Goal: Task Accomplishment & Management: Complete application form

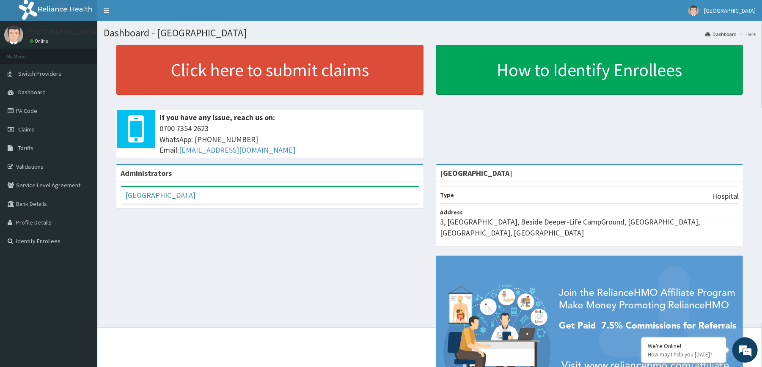
click at [110, 75] on div "Click here to submit claims If you have any issue, reach us on: [PHONE_NUMBER] …" at bounding box center [270, 104] width 320 height 119
click at [57, 129] on link "Claims" at bounding box center [48, 129] width 97 height 19
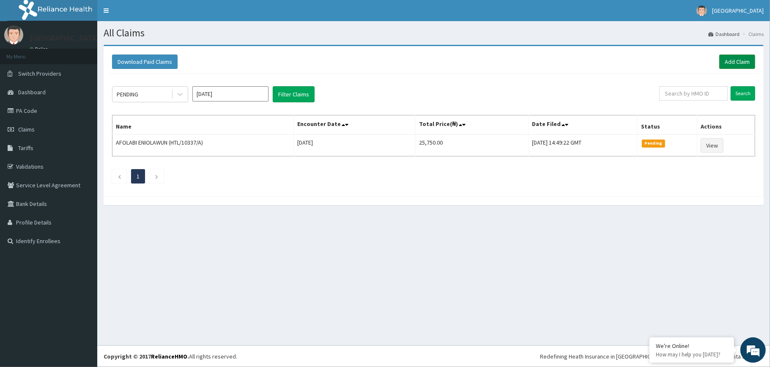
click at [745, 60] on link "Add Claim" at bounding box center [738, 62] width 36 height 14
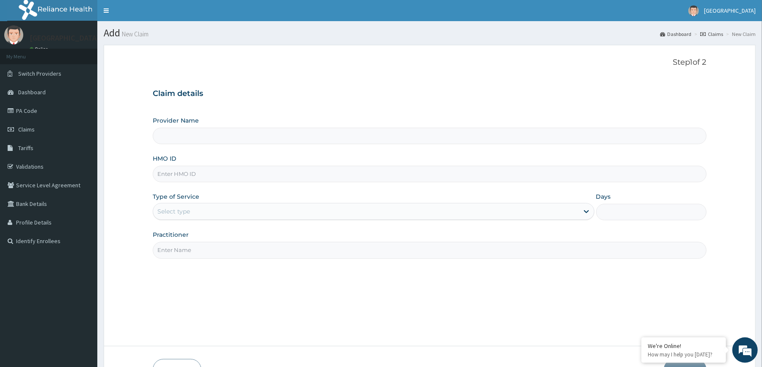
type input "[GEOGRAPHIC_DATA]"
click at [435, 174] on input "HMO ID" at bounding box center [429, 174] width 553 height 16
type input "NKK/10148/A"
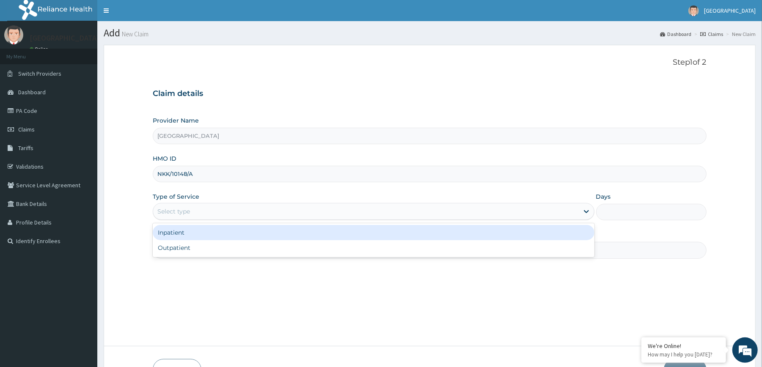
click at [408, 218] on div "Select type" at bounding box center [365, 212] width 425 height 14
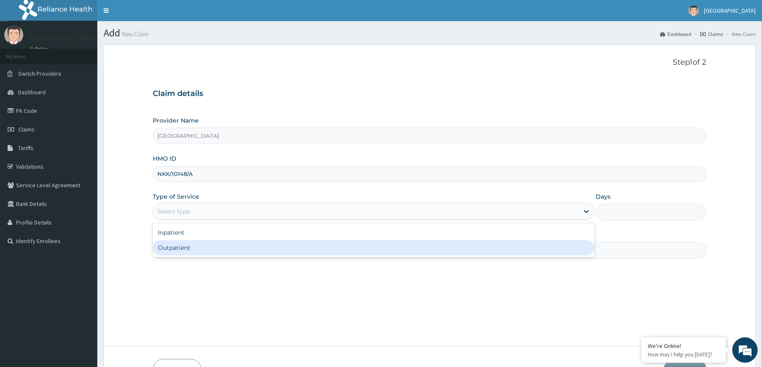
click at [366, 250] on div "Outpatient" at bounding box center [373, 247] width 441 height 15
type input "1"
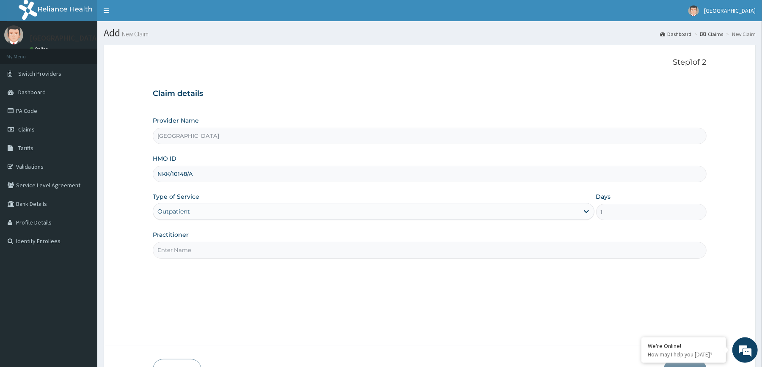
click at [360, 251] on input "Practitioner" at bounding box center [429, 250] width 553 height 16
type input "[PERSON_NAME]"
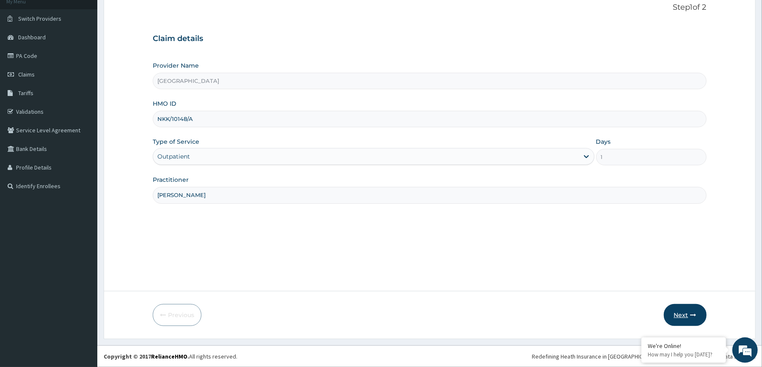
scroll to position [56, 0]
click at [678, 305] on button "Next" at bounding box center [685, 315] width 43 height 22
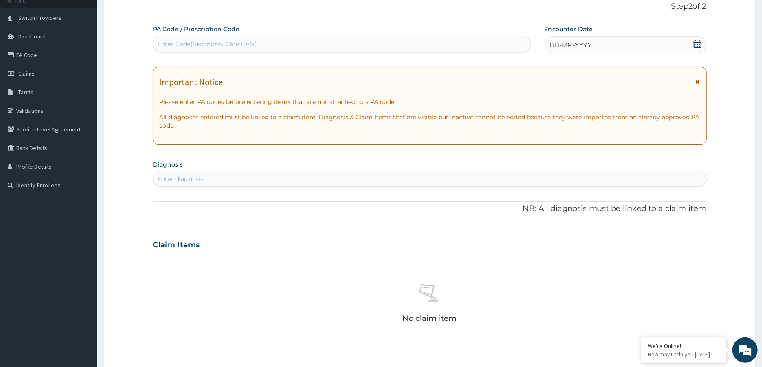
click at [697, 49] on span at bounding box center [697, 45] width 8 height 11
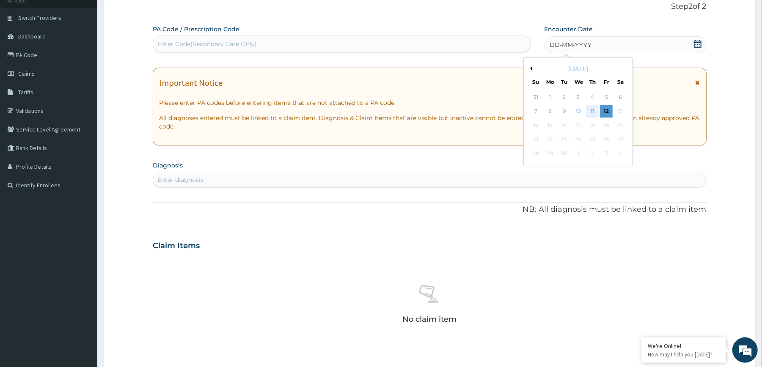
click at [594, 110] on div "11" at bounding box center [592, 111] width 13 height 13
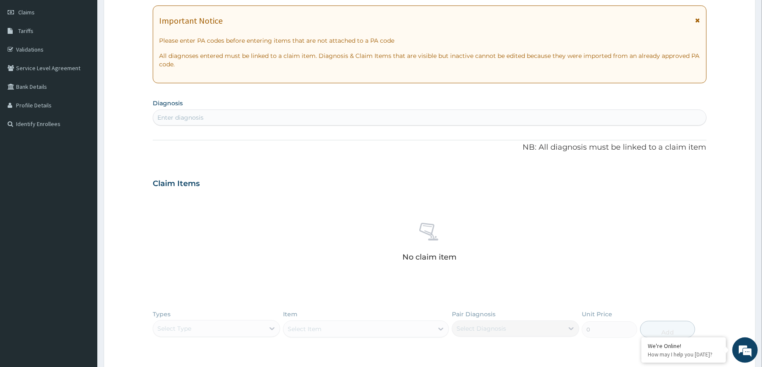
scroll to position [144, 0]
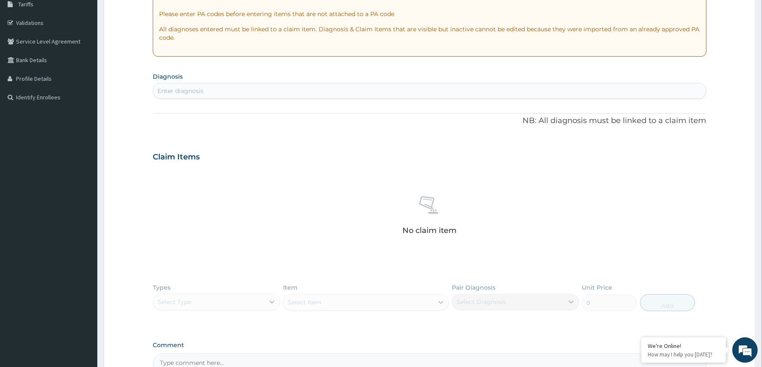
click at [533, 94] on div "Enter diagnosis" at bounding box center [429, 91] width 553 height 14
type input "RHINITIS"
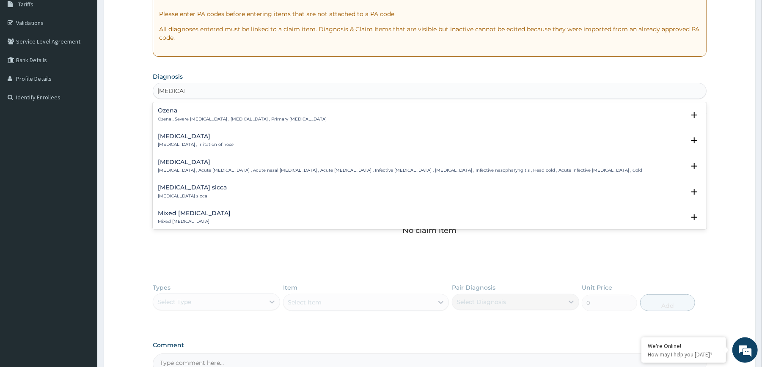
click at [185, 141] on div "Rhinitis Rhinitis , Irritation of nose" at bounding box center [196, 140] width 76 height 15
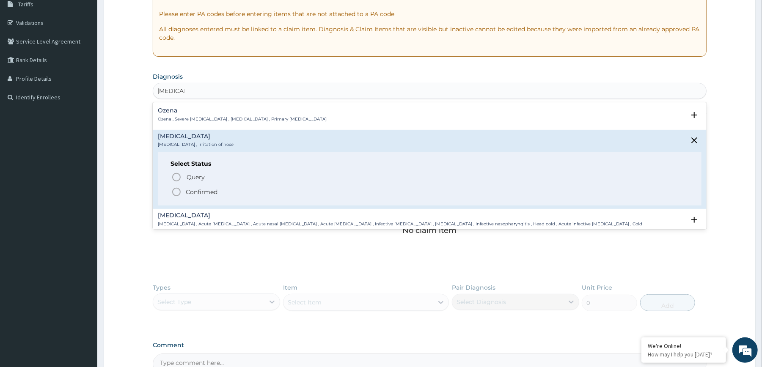
click at [188, 192] on p "Confirmed" at bounding box center [202, 192] width 32 height 8
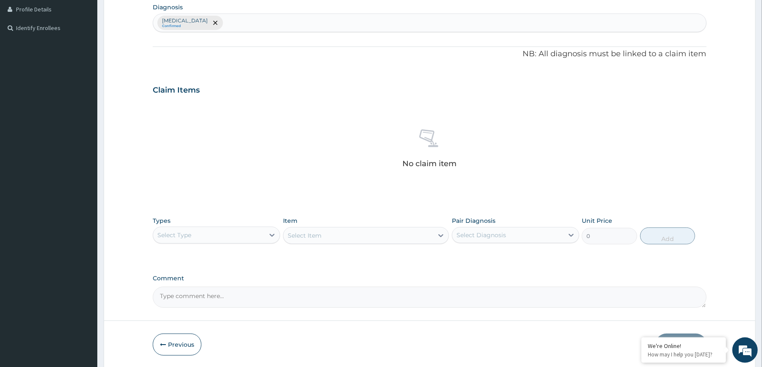
scroll to position [227, 0]
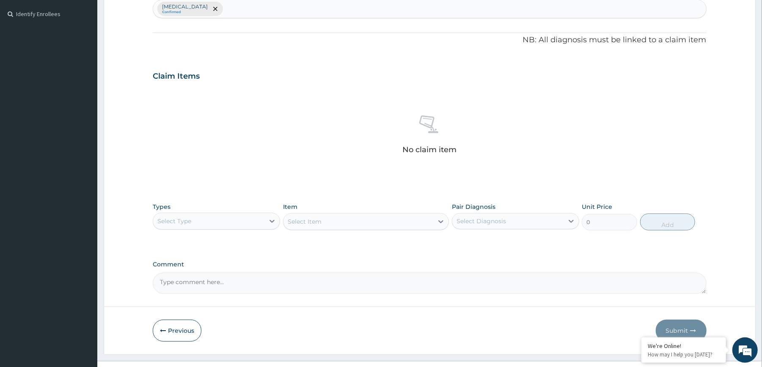
click at [258, 14] on div "Rhinitis Confirmed" at bounding box center [429, 9] width 553 height 18
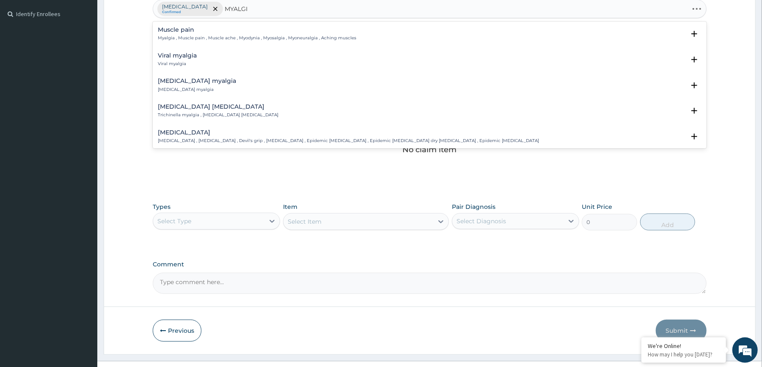
type input "MYALGIA"
click at [207, 31] on h4 "Muscle pain" at bounding box center [257, 30] width 198 height 6
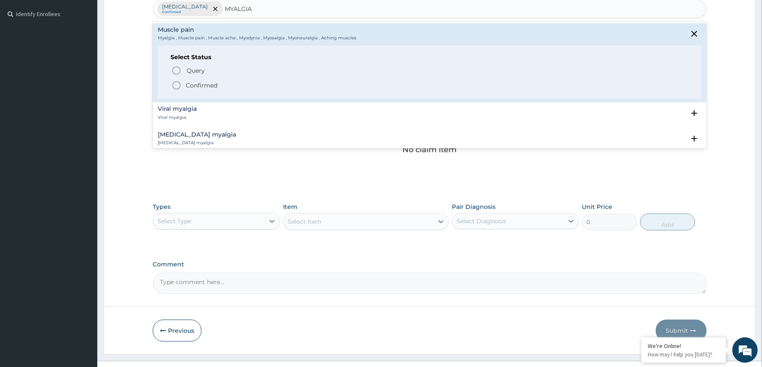
click at [187, 82] on p "Confirmed" at bounding box center [202, 85] width 32 height 8
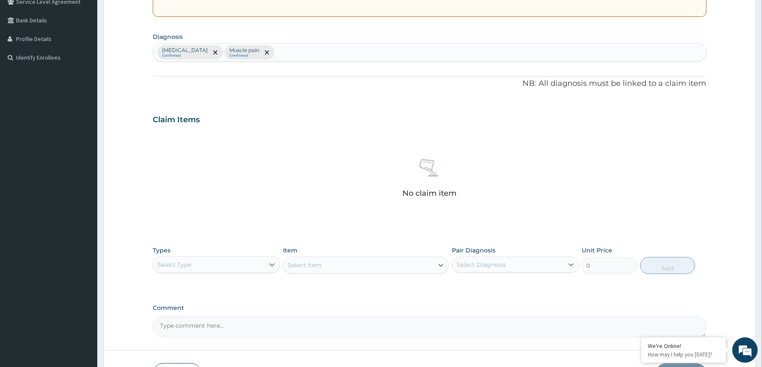
scroll to position [244, 0]
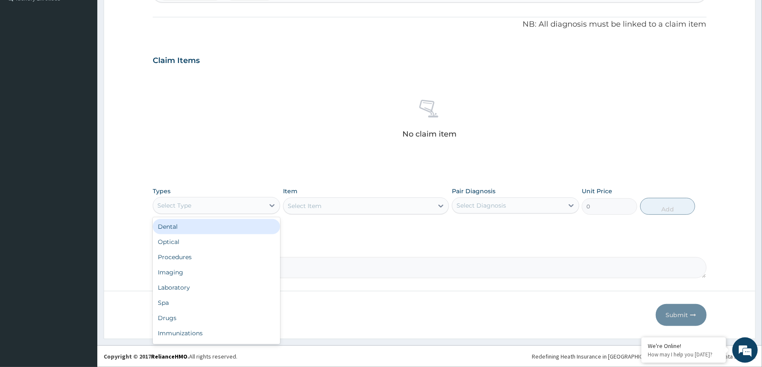
click at [244, 204] on div "Select Type" at bounding box center [208, 206] width 111 height 14
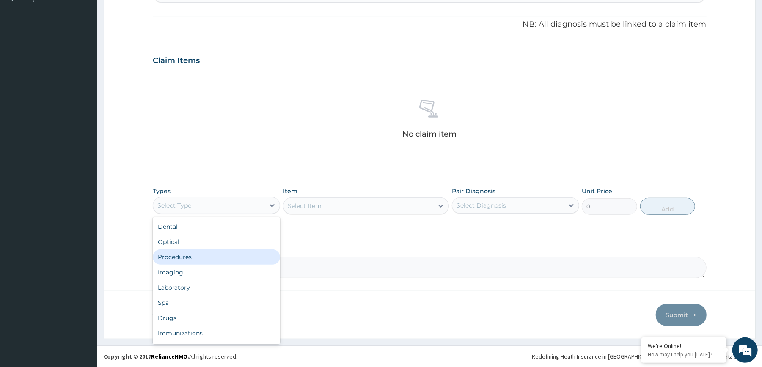
click at [195, 257] on div "Procedures" at bounding box center [216, 257] width 127 height 15
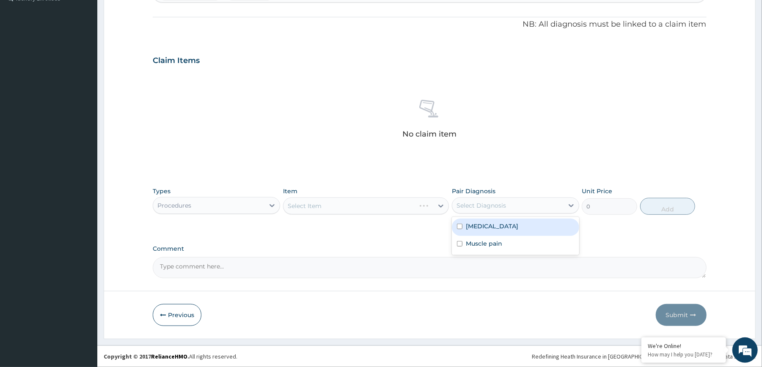
click at [486, 198] on div "Select Diagnosis" at bounding box center [515, 206] width 127 height 16
click at [486, 231] on div "Rhinitis" at bounding box center [515, 227] width 127 height 17
checkbox input "true"
click at [490, 244] on label "Muscle pain" at bounding box center [484, 243] width 36 height 8
checkbox input "true"
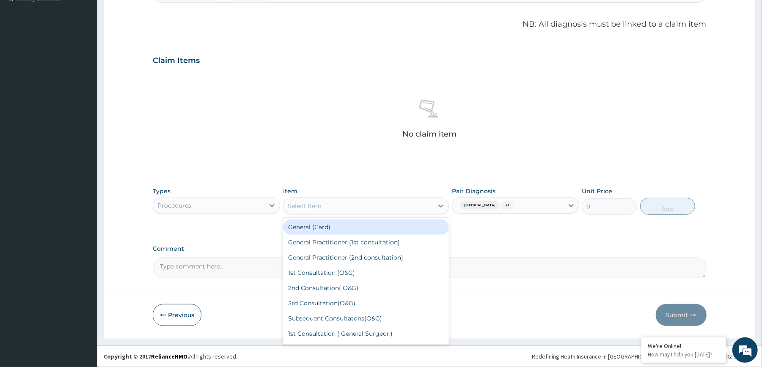
click at [408, 208] on div "Select Item" at bounding box center [358, 206] width 150 height 14
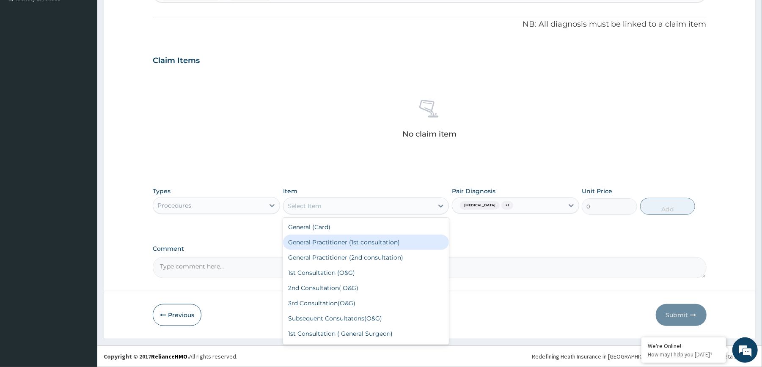
click at [371, 239] on div "General Practitioner (1st consultation)" at bounding box center [366, 242] width 166 height 15
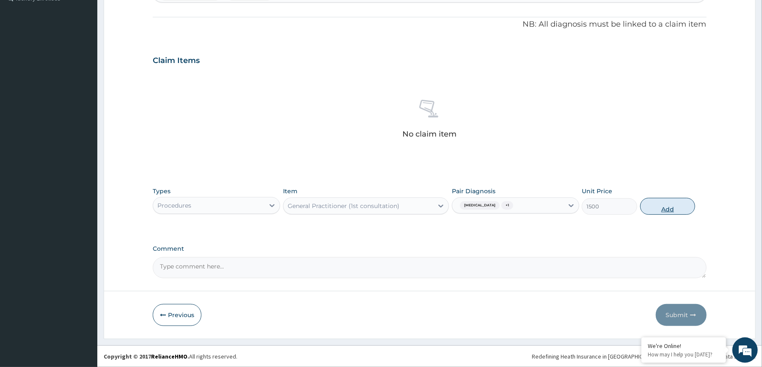
click at [665, 207] on button "Add" at bounding box center [667, 206] width 55 height 17
type input "0"
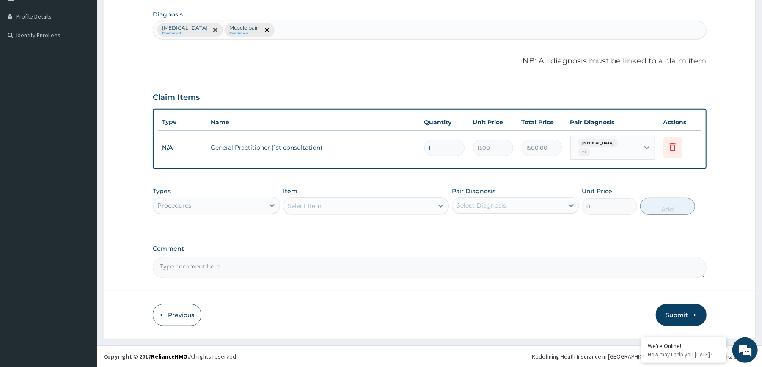
scroll to position [203, 0]
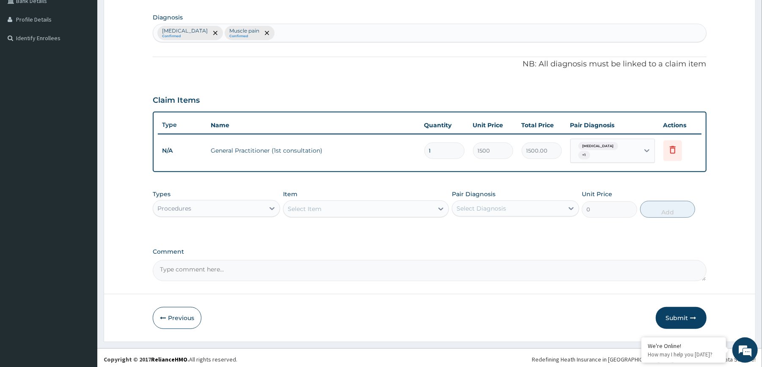
click at [467, 208] on div "Select Diagnosis" at bounding box center [480, 208] width 49 height 8
click at [476, 225] on label "Rhinitis" at bounding box center [492, 229] width 52 height 8
checkbox input "true"
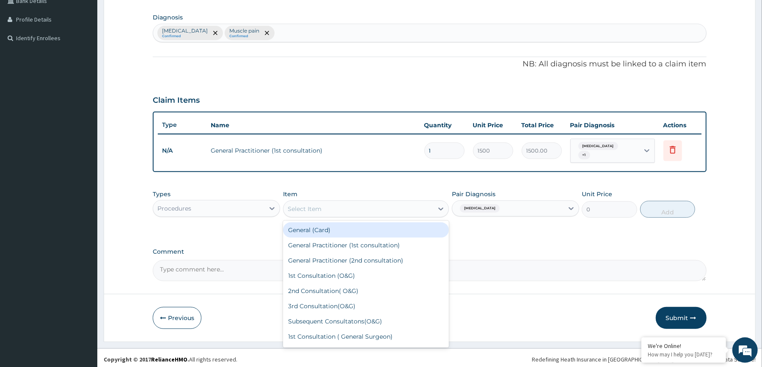
click at [406, 206] on div "Select Item" at bounding box center [358, 209] width 150 height 14
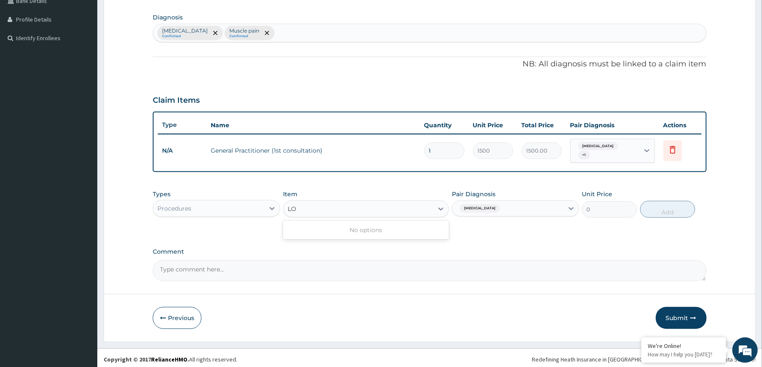
type input "L"
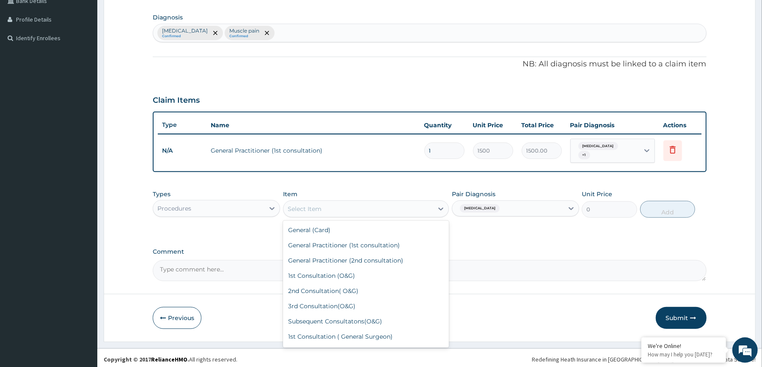
click at [218, 209] on div "Procedures" at bounding box center [208, 209] width 111 height 14
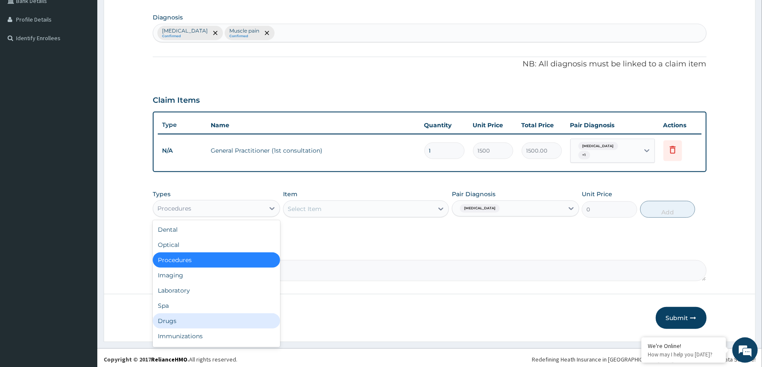
click at [183, 313] on div "Drugs" at bounding box center [216, 320] width 127 height 15
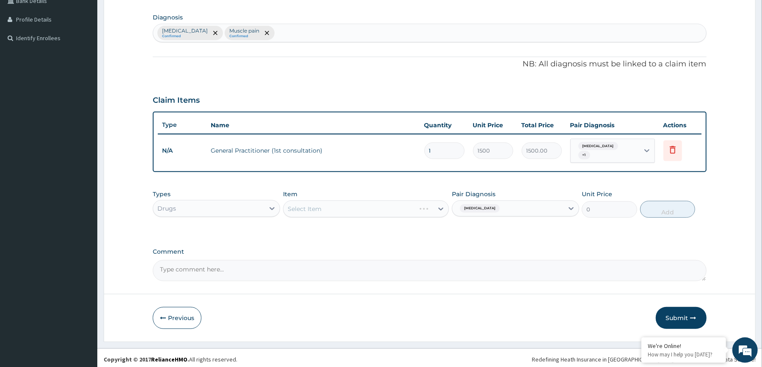
click at [376, 210] on div "Select Item" at bounding box center [366, 209] width 166 height 17
click at [369, 210] on div "Select Item" at bounding box center [358, 209] width 150 height 14
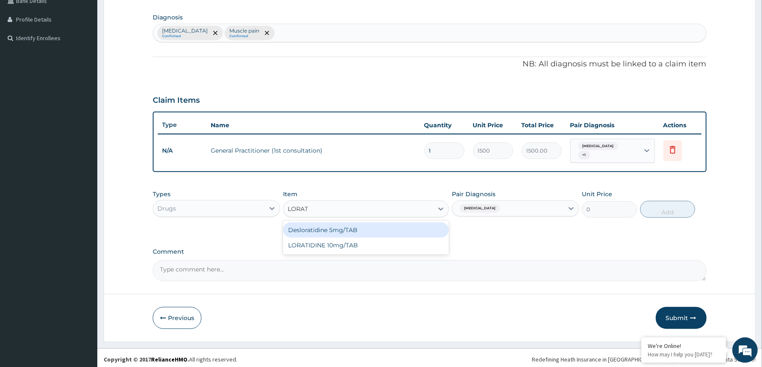
type input "LORATI"
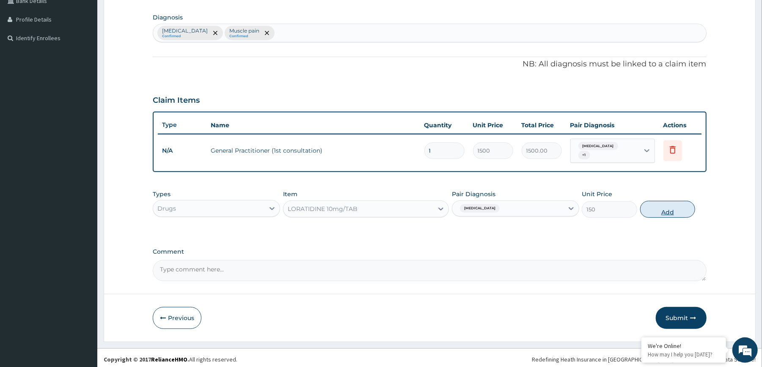
click at [681, 203] on button "Add" at bounding box center [667, 209] width 55 height 17
type input "0"
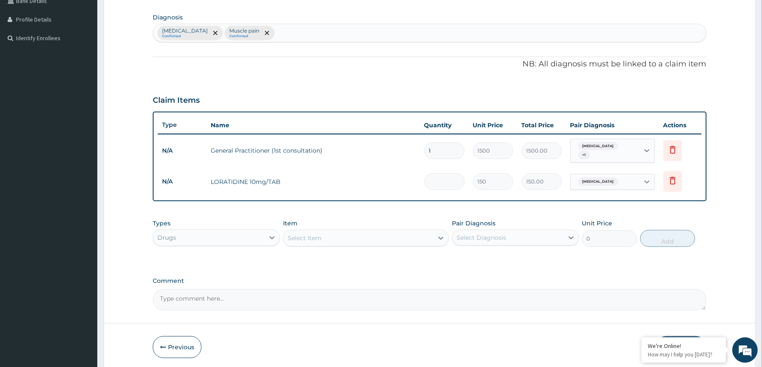
type input "0.00"
type input "7"
type input "1050.00"
type input "7"
click at [484, 239] on div "Select Diagnosis" at bounding box center [507, 238] width 111 height 14
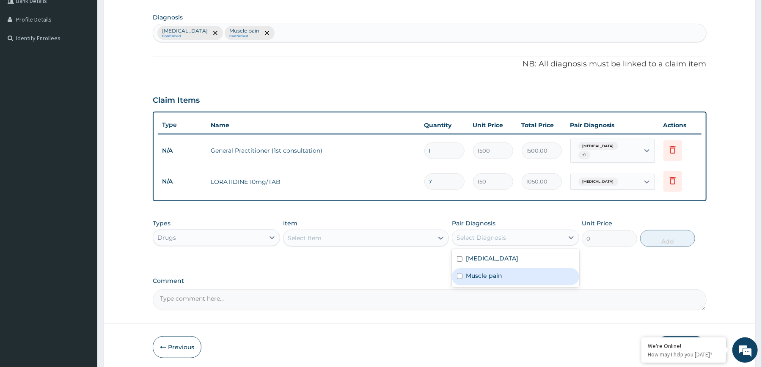
click at [489, 276] on label "Muscle pain" at bounding box center [484, 276] width 36 height 8
checkbox input "true"
click at [377, 233] on div "Select Item" at bounding box center [358, 238] width 150 height 14
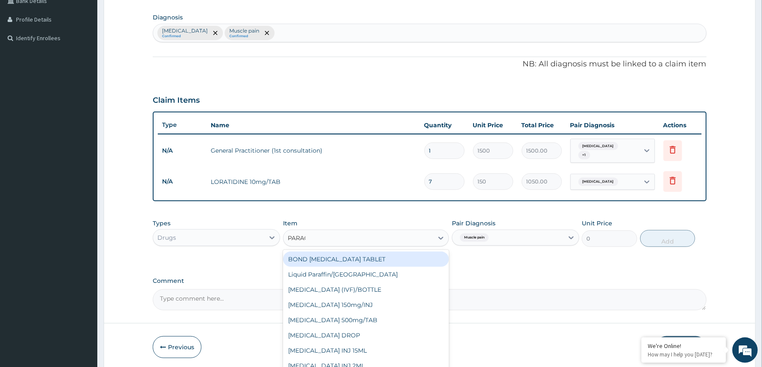
type input "PARACE"
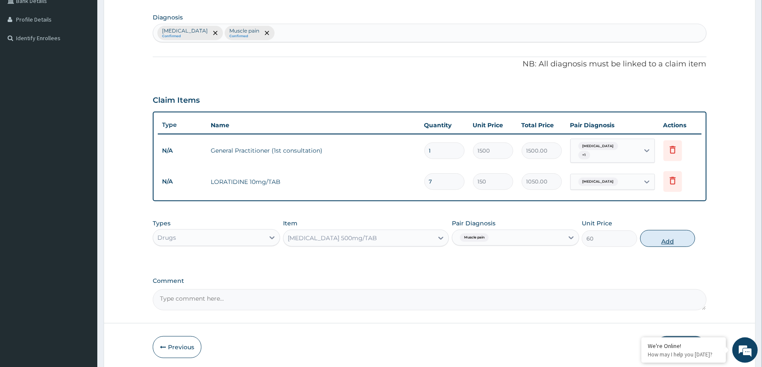
click at [669, 236] on button "Add" at bounding box center [667, 238] width 55 height 17
type input "0"
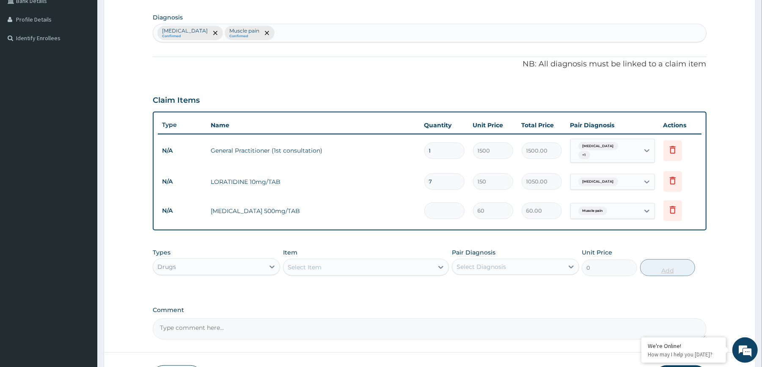
type input "0.00"
type input "2"
type input "120.00"
type input "20"
type input "1200.00"
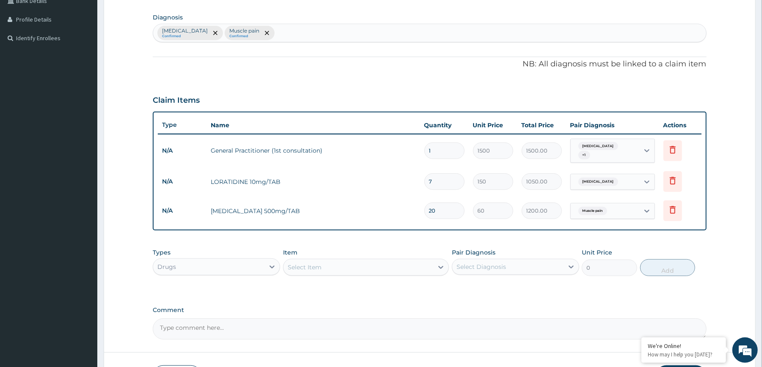
scroll to position [261, 0]
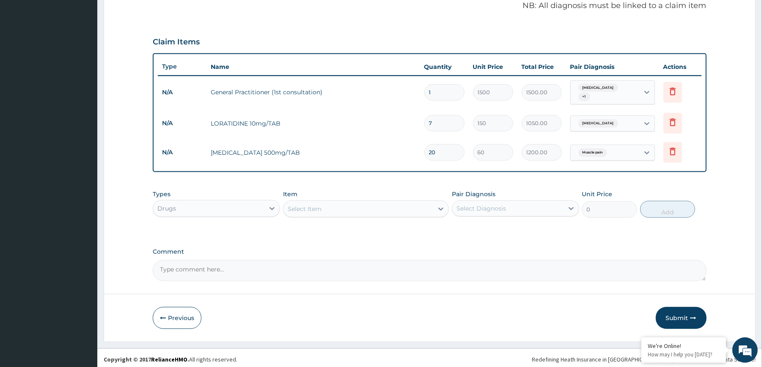
type input "20"
click at [523, 202] on div "Select Diagnosis" at bounding box center [507, 209] width 111 height 14
click at [494, 242] on label "Muscle pain" at bounding box center [484, 246] width 36 height 8
checkbox input "true"
click at [415, 209] on div "Select Item" at bounding box center [358, 209] width 150 height 14
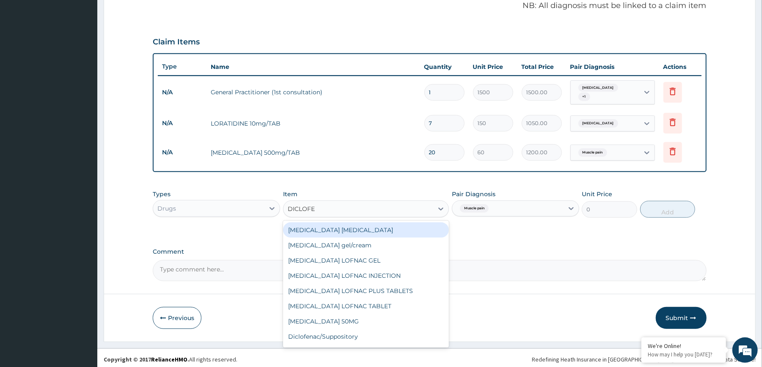
type input "DICLOFEN"
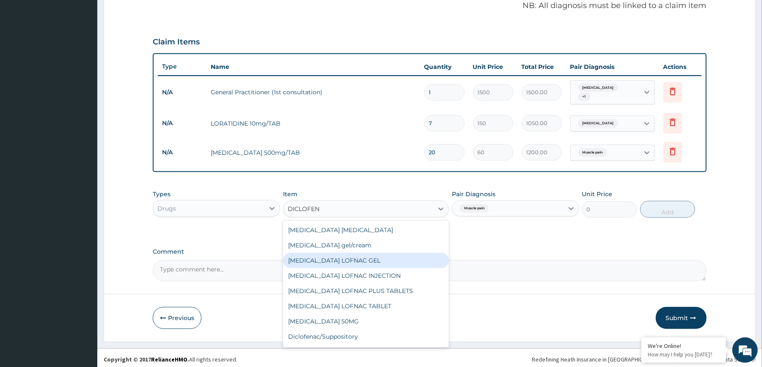
click at [352, 259] on div "Diclofenac LOFNAC GEL" at bounding box center [366, 260] width 166 height 15
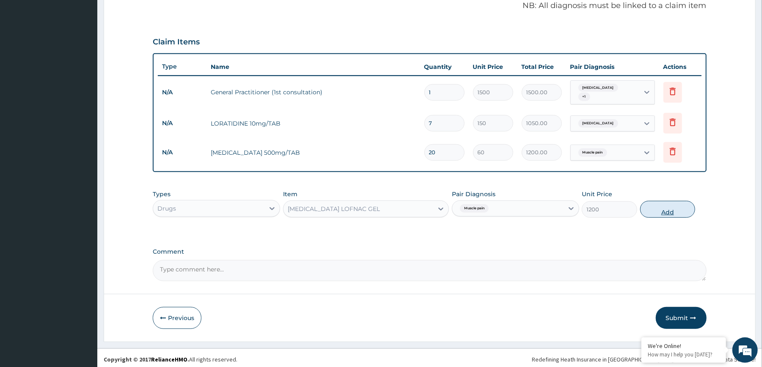
click at [664, 206] on button "Add" at bounding box center [667, 209] width 55 height 17
type input "0"
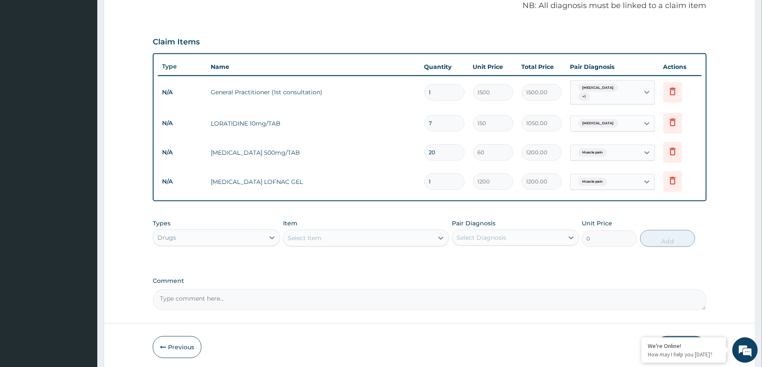
scroll to position [291, 0]
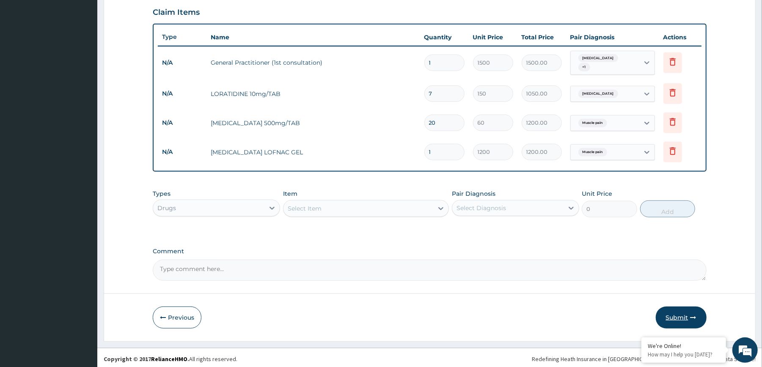
click at [674, 307] on button "Submit" at bounding box center [681, 318] width 51 height 22
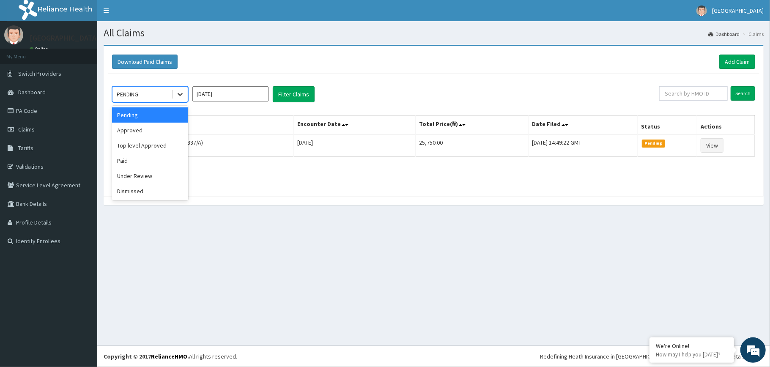
click at [176, 95] on icon at bounding box center [180, 94] width 8 height 8
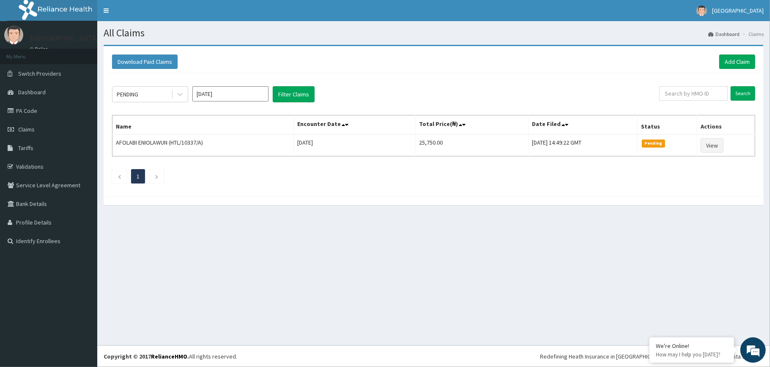
click at [215, 76] on div "PENDING Sep 2025 Filter Claims Search Name Encounter Date Total Price(₦) Date F…" at bounding box center [434, 133] width 652 height 118
